Goal: Information Seeking & Learning: Understand process/instructions

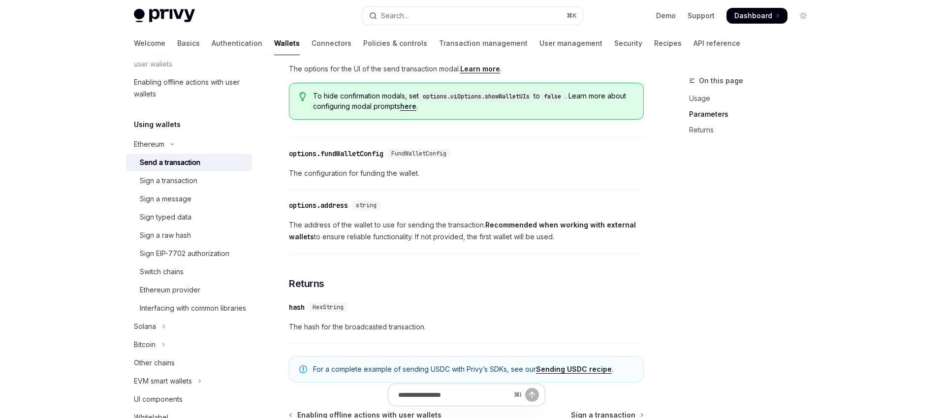
scroll to position [536, 0]
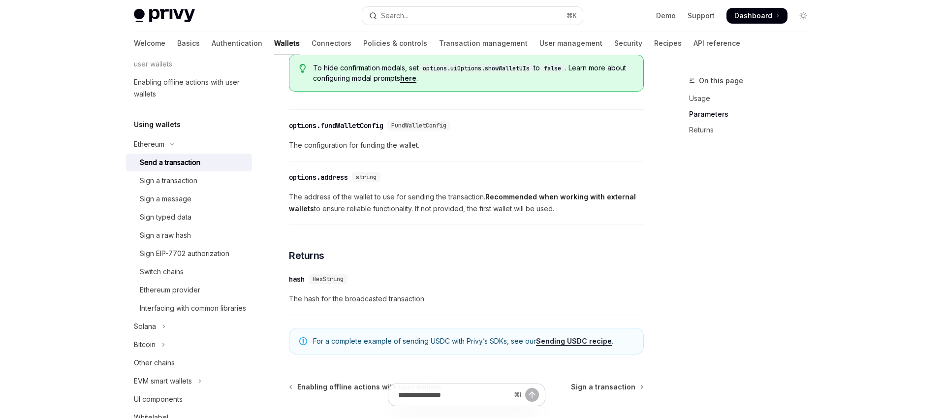
drag, startPoint x: 342, startPoint y: 206, endPoint x: 404, endPoint y: 219, distance: 63.8
click at [404, 215] on span "The address of the wallet to use for sending the transaction. Recommended when …" at bounding box center [466, 203] width 355 height 24
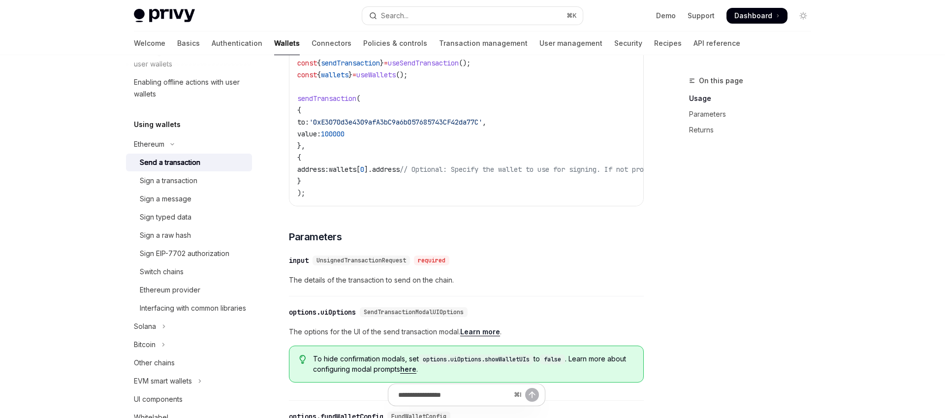
scroll to position [258, 0]
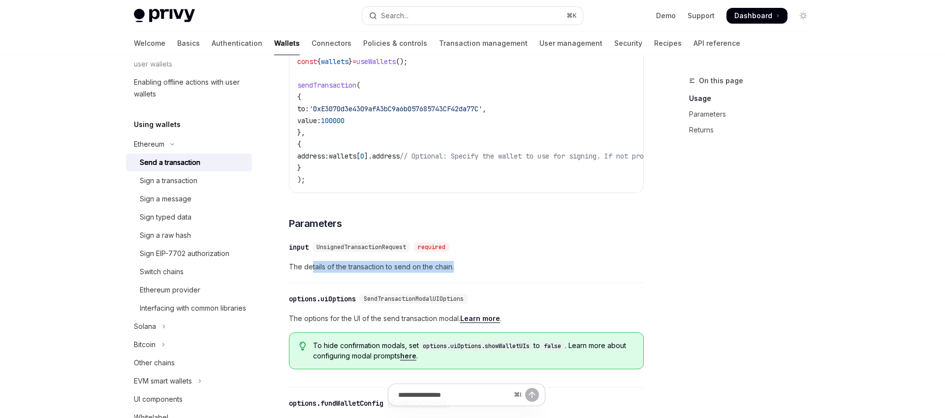
drag, startPoint x: 315, startPoint y: 274, endPoint x: 465, endPoint y: 276, distance: 149.7
click at [464, 273] on span "The details of the transaction to send on the chain." at bounding box center [466, 267] width 355 height 12
click at [465, 273] on span "The details of the transaction to send on the chain." at bounding box center [466, 267] width 355 height 12
drag, startPoint x: 470, startPoint y: 276, endPoint x: 333, endPoint y: 275, distance: 137.4
click at [333, 273] on span "The details of the transaction to send on the chain." at bounding box center [466, 267] width 355 height 12
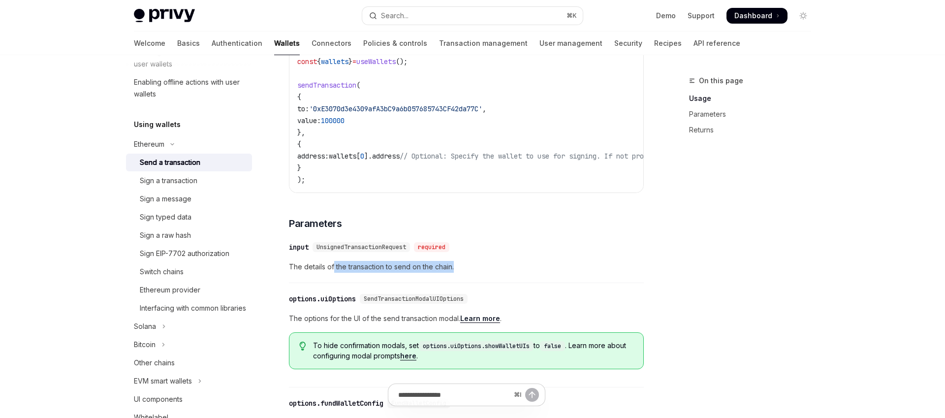
click at [333, 273] on span "The details of the transaction to send on the chain." at bounding box center [466, 267] width 355 height 12
click at [349, 251] on span "UnsignedTransactionRequest" at bounding box center [362, 247] width 90 height 8
click at [356, 251] on span "UnsignedTransactionRequest" at bounding box center [362, 247] width 90 height 8
click at [443, 351] on code "options.uiOptions.showWalletUIs" at bounding box center [476, 346] width 115 height 10
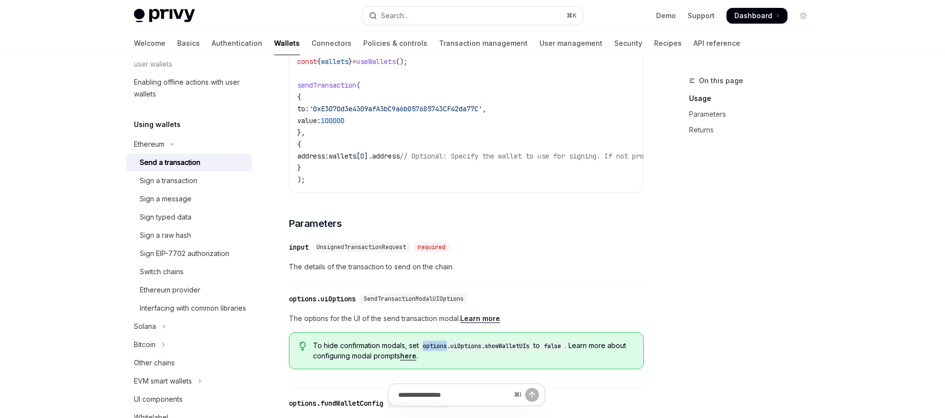
click at [443, 351] on code "options.uiOptions.showWalletUIs" at bounding box center [476, 346] width 115 height 10
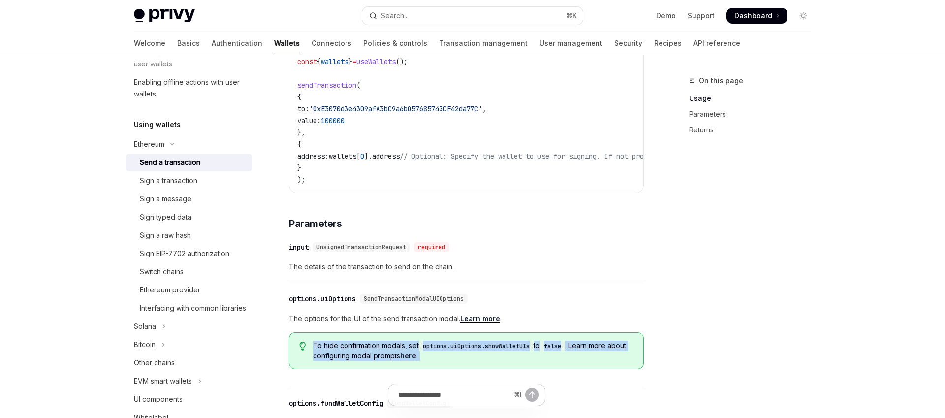
click at [443, 351] on code "options.uiOptions.showWalletUIs" at bounding box center [476, 346] width 115 height 10
click at [459, 351] on code "options.uiOptions.showWalletUIs" at bounding box center [476, 346] width 115 height 10
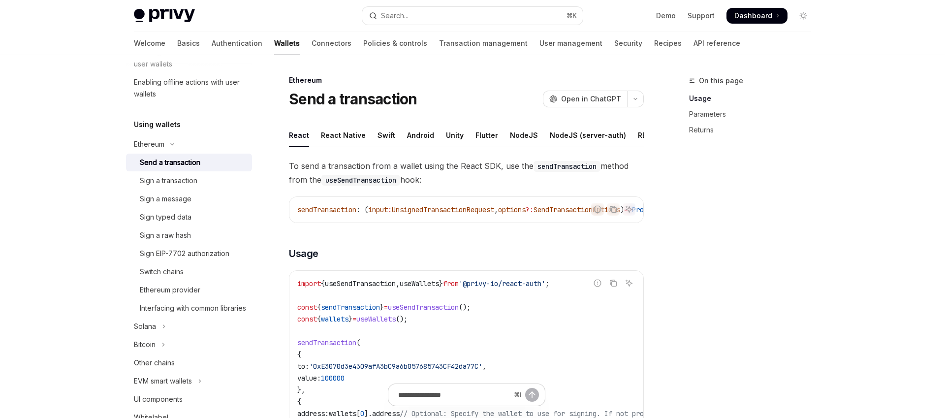
scroll to position [0, 0]
drag, startPoint x: 377, startPoint y: 223, endPoint x: 464, endPoint y: 223, distance: 87.1
click at [464, 223] on div "sendTransaction : ( input : UnsignedTransactionRequest , options ?: SendTransac…" at bounding box center [466, 210] width 354 height 26
click at [523, 135] on div "NodeJS" at bounding box center [524, 135] width 28 height 23
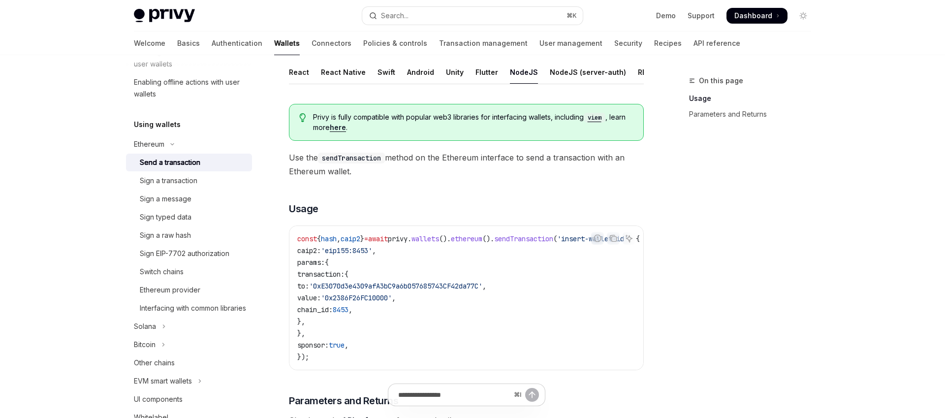
click at [321, 248] on span "caip2:" at bounding box center [309, 250] width 24 height 9
click at [367, 251] on span "'eip155:8453'" at bounding box center [346, 250] width 51 height 9
click at [372, 251] on span "'eip155:8453'" at bounding box center [346, 250] width 51 height 9
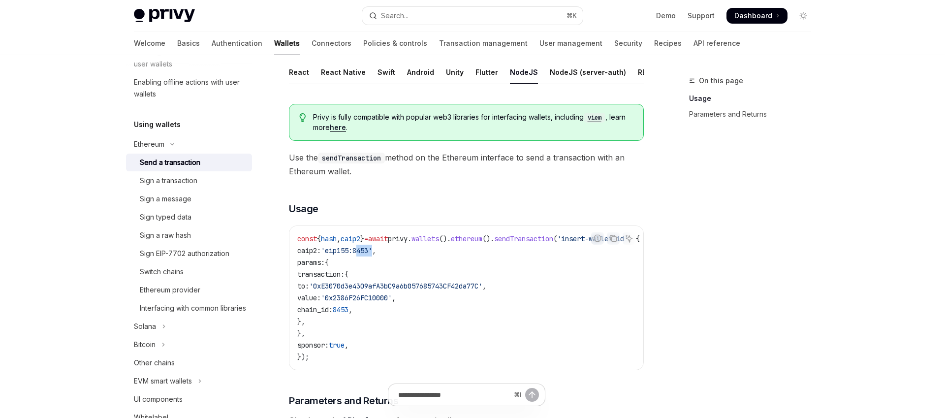
click at [372, 250] on span "'eip155:8453'" at bounding box center [346, 250] width 51 height 9
drag, startPoint x: 427, startPoint y: 251, endPoint x: 294, endPoint y: 253, distance: 132.9
click at [294, 253] on div "const { hash , caip2 } = await privy . wallets (). ethereum (). sendTransaction…" at bounding box center [466, 298] width 354 height 144
click at [321, 253] on span "caip2:" at bounding box center [309, 250] width 24 height 9
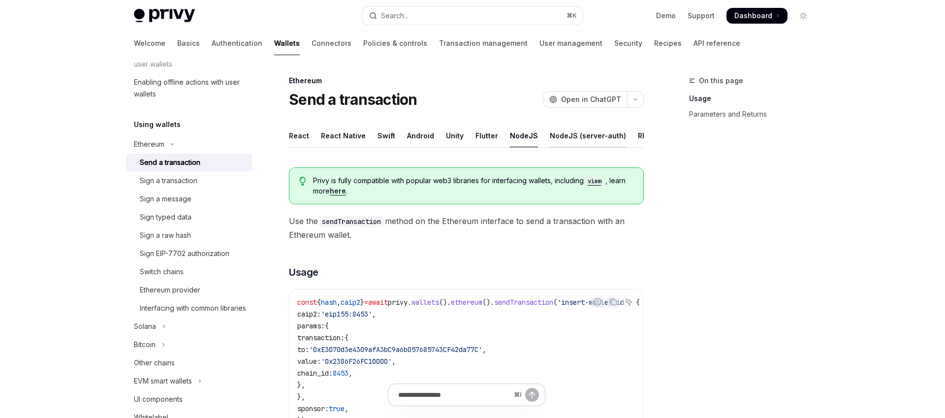
click at [554, 139] on div "NodeJS (server-auth)" at bounding box center [588, 135] width 76 height 23
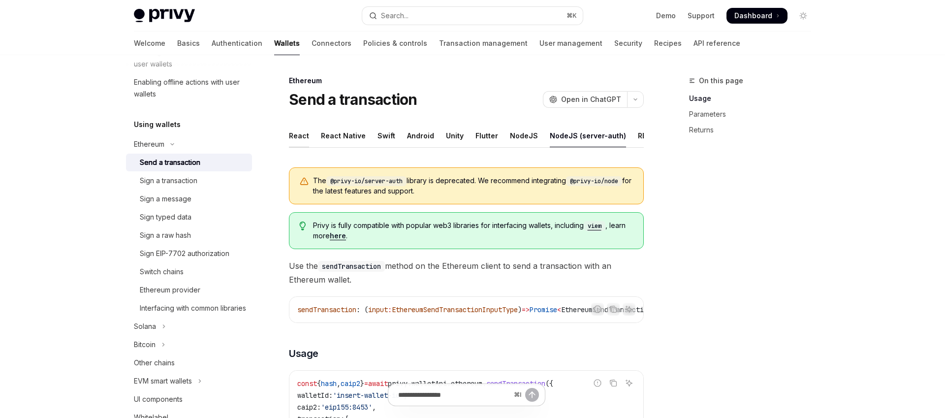
click at [296, 134] on div "React" at bounding box center [299, 135] width 20 height 23
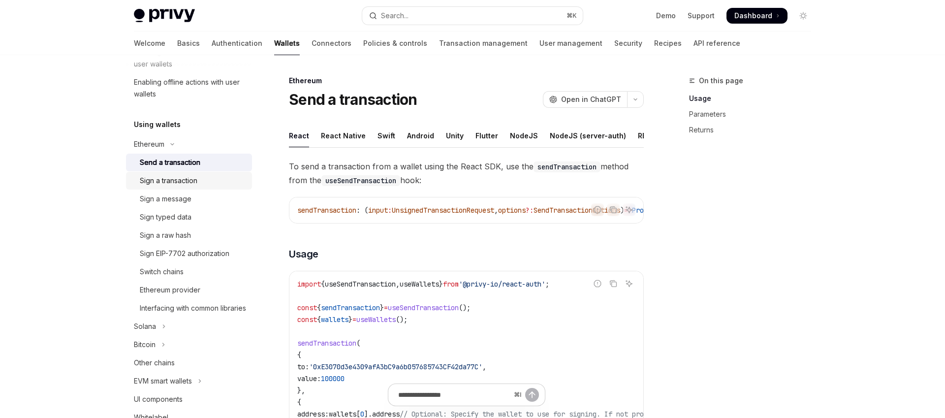
click at [195, 175] on div "Sign a transaction" at bounding box center [169, 181] width 58 height 12
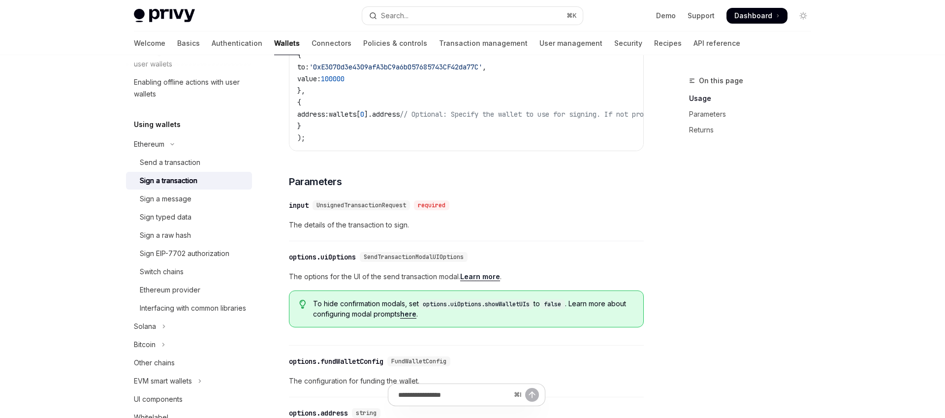
scroll to position [301, 0]
click at [438, 240] on div "​ input UnsignedTransactionRequest required The details of the transaction to s…" at bounding box center [466, 216] width 355 height 47
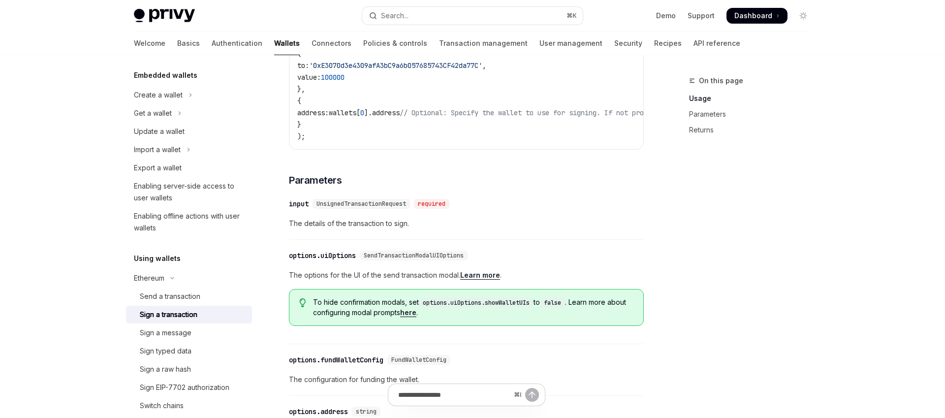
scroll to position [60, 0]
click at [184, 289] on div "Send a transaction" at bounding box center [170, 295] width 61 height 12
type textarea "*"
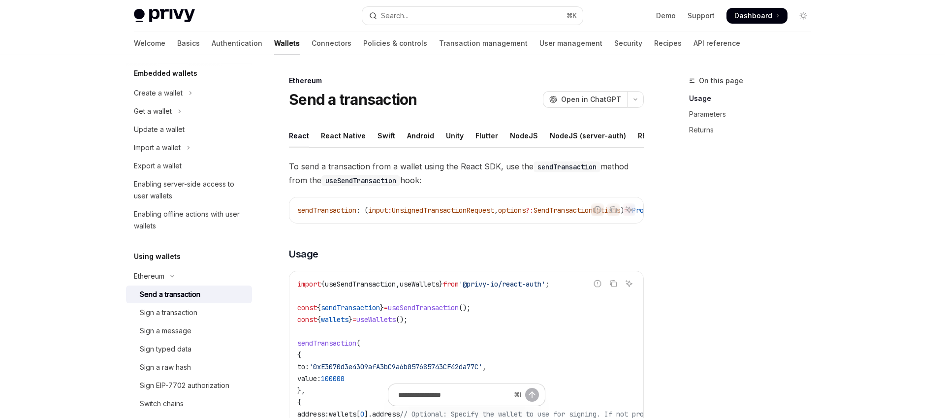
drag, startPoint x: 396, startPoint y: 165, endPoint x: 528, endPoint y: 178, distance: 133.0
click at [528, 178] on span "To send a transaction from a wallet using the React SDK, use the sendTransactio…" at bounding box center [466, 174] width 355 height 28
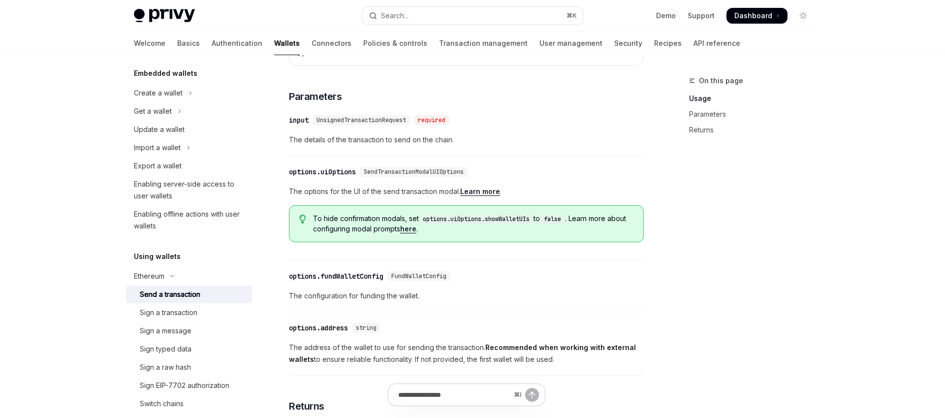
scroll to position [436, 0]
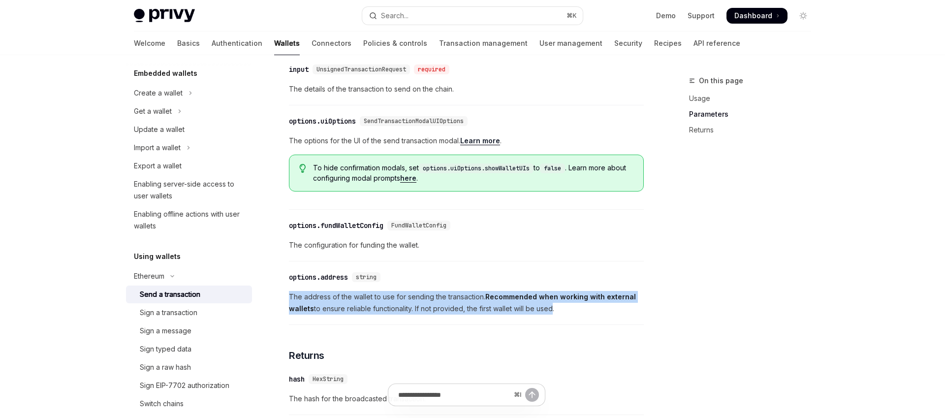
drag, startPoint x: 289, startPoint y: 306, endPoint x: 550, endPoint y: 320, distance: 262.3
click at [550, 320] on div "Ethereum Send a transaction OpenAI Open in ChatGPT OpenAI Open in ChatGPT React…" at bounding box center [374, 126] width 544 height 974
click at [550, 315] on span "The address of the wallet to use for sending the transaction. Recommended when …" at bounding box center [466, 303] width 355 height 24
drag, startPoint x: 313, startPoint y: 298, endPoint x: 553, endPoint y: 313, distance: 241.2
click at [553, 313] on span "The address of the wallet to use for sending the transaction. Recommended when …" at bounding box center [466, 303] width 355 height 24
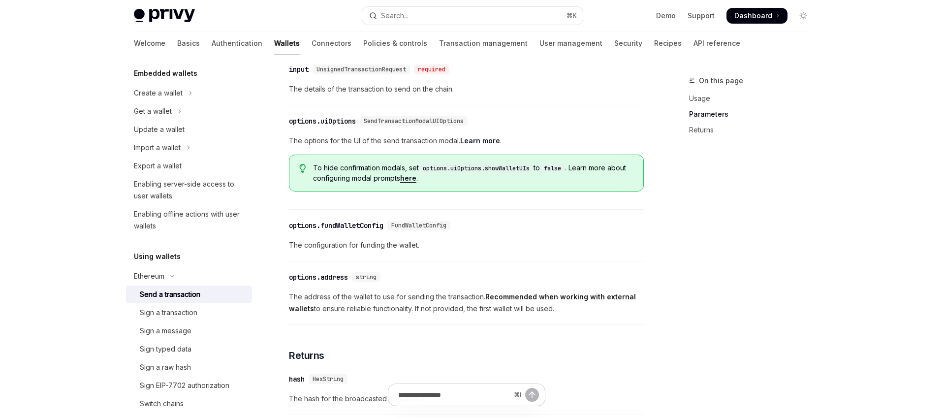
drag, startPoint x: 570, startPoint y: 313, endPoint x: 558, endPoint y: 313, distance: 11.8
click at [558, 313] on span "The address of the wallet to use for sending the transaction. Recommended when …" at bounding box center [466, 303] width 355 height 24
drag, startPoint x: 587, startPoint y: 315, endPoint x: 297, endPoint y: 307, distance: 289.6
click at [297, 307] on span "The address of the wallet to use for sending the transaction. Recommended when …" at bounding box center [466, 303] width 355 height 24
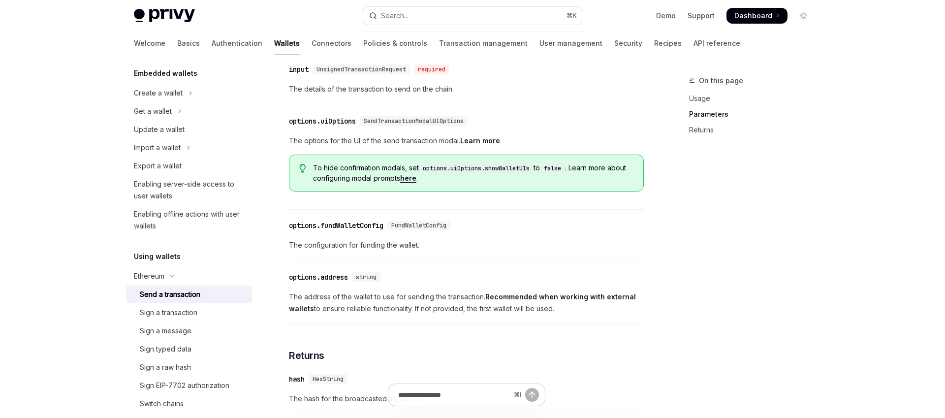
drag, startPoint x: 291, startPoint y: 306, endPoint x: 534, endPoint y: 325, distance: 243.5
click at [534, 325] on div "​ options.address string The address of the wallet to use for sending the trans…" at bounding box center [466, 295] width 355 height 59
drag, startPoint x: 467, startPoint y: 313, endPoint x: 264, endPoint y: 301, distance: 203.2
click at [264, 301] on div "Wallets overview Chain support Embedded wallets Create a wallet Get a wallet Up…" at bounding box center [472, 116] width 725 height 994
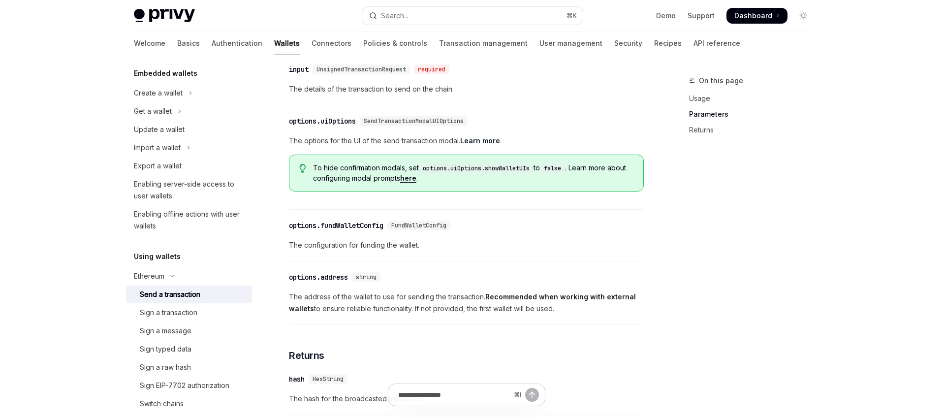
click at [285, 298] on div "Ethereum Send a transaction OpenAI Open in ChatGPT OpenAI Open in ChatGPT React…" at bounding box center [374, 126] width 544 height 974
drag, startPoint x: 319, startPoint y: 303, endPoint x: 584, endPoint y: 321, distance: 266.0
click at [584, 321] on div "Ethereum Send a transaction OpenAI Open in ChatGPT OpenAI Open in ChatGPT React…" at bounding box center [374, 126] width 544 height 974
click at [584, 315] on span "The address of the wallet to use for sending the transaction. Recommended when …" at bounding box center [466, 303] width 355 height 24
drag, startPoint x: 589, startPoint y: 319, endPoint x: 281, endPoint y: 303, distance: 309.1
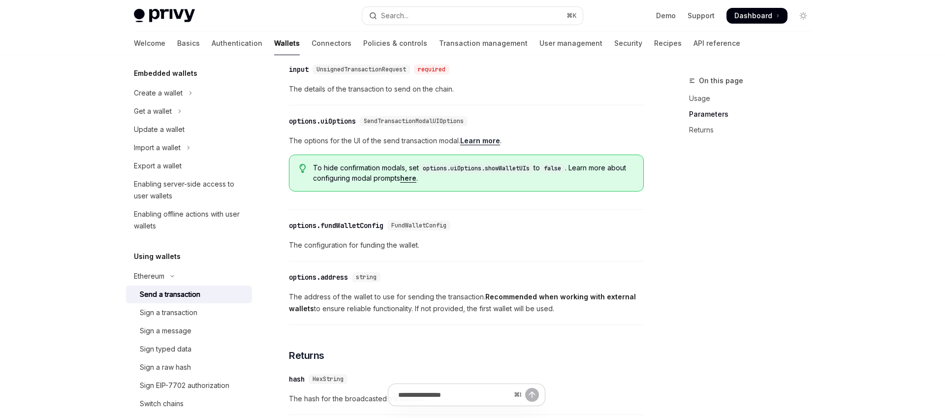
click at [281, 303] on div "Ethereum Send a transaction OpenAI Open in ChatGPT OpenAI Open in ChatGPT React…" at bounding box center [374, 126] width 544 height 974
click at [282, 303] on div "Ethereum Send a transaction OpenAI Open in ChatGPT OpenAI Open in ChatGPT React…" at bounding box center [374, 126] width 544 height 974
drag, startPoint x: 286, startPoint y: 303, endPoint x: 560, endPoint y: 320, distance: 274.2
click at [560, 320] on div "Ethereum Send a transaction OpenAI Open in ChatGPT OpenAI Open in ChatGPT React…" at bounding box center [374, 126] width 544 height 974
click at [560, 315] on span "The address of the wallet to use for sending the transaction. Recommended when …" at bounding box center [466, 303] width 355 height 24
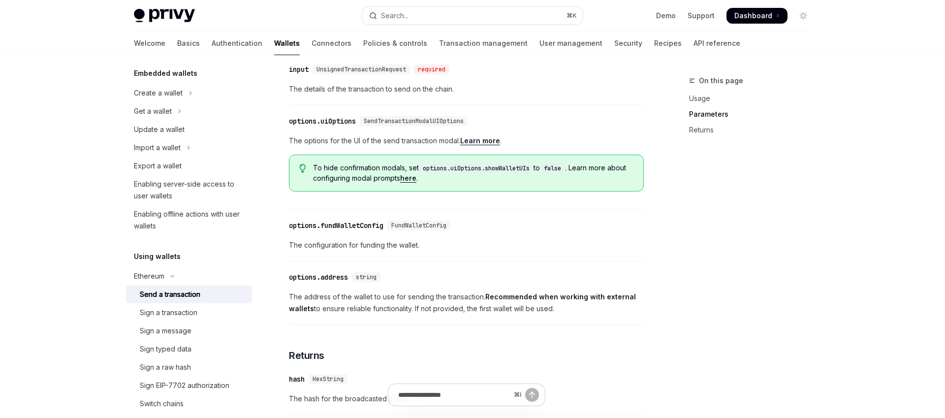
drag, startPoint x: 565, startPoint y: 320, endPoint x: 281, endPoint y: 297, distance: 284.5
click at [281, 297] on div "Ethereum Send a transaction OpenAI Open in ChatGPT OpenAI Open in ChatGPT React…" at bounding box center [374, 126] width 544 height 974
drag, startPoint x: 292, startPoint y: 303, endPoint x: 568, endPoint y: 316, distance: 276.0
click at [568, 315] on span "The address of the wallet to use for sending the transaction. Recommended when …" at bounding box center [466, 303] width 355 height 24
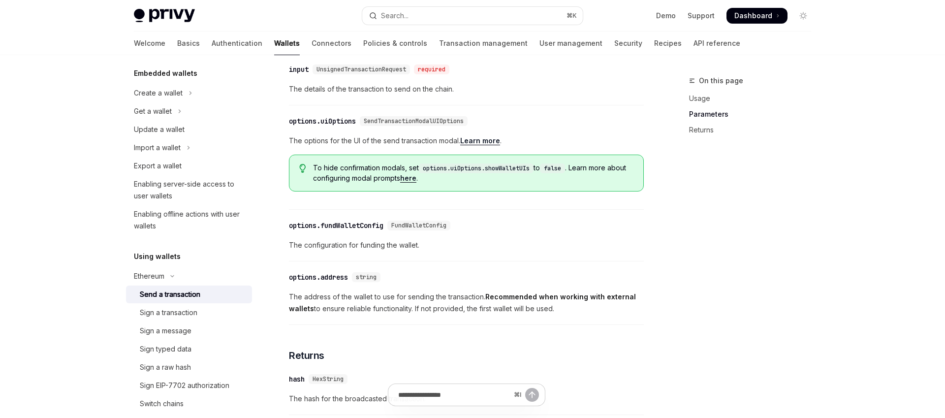
click at [568, 315] on span "The address of the wallet to use for sending the transaction. Recommended when …" at bounding box center [466, 303] width 355 height 24
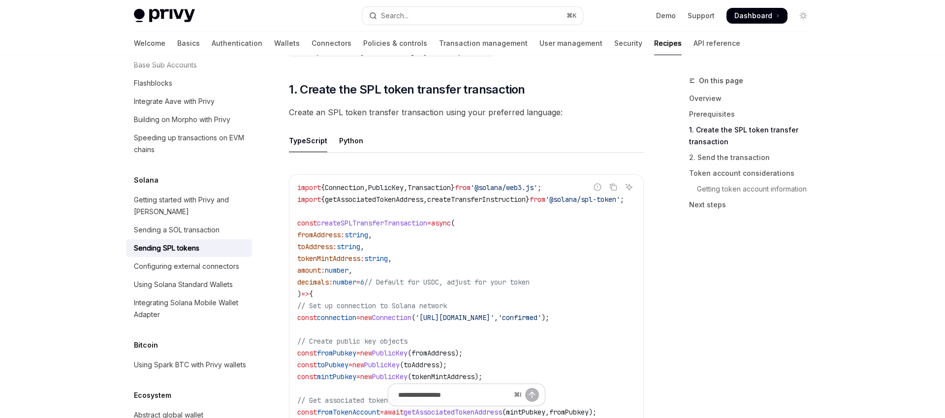
scroll to position [416, 0]
